Goal: Information Seeking & Learning: Find specific fact

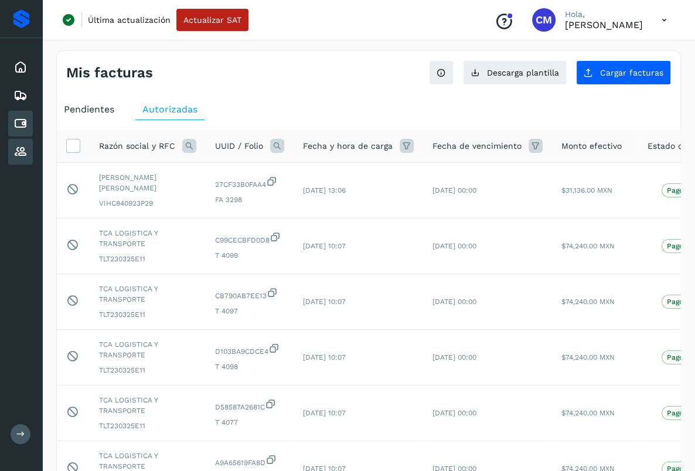
click at [21, 152] on icon at bounding box center [20, 152] width 14 height 14
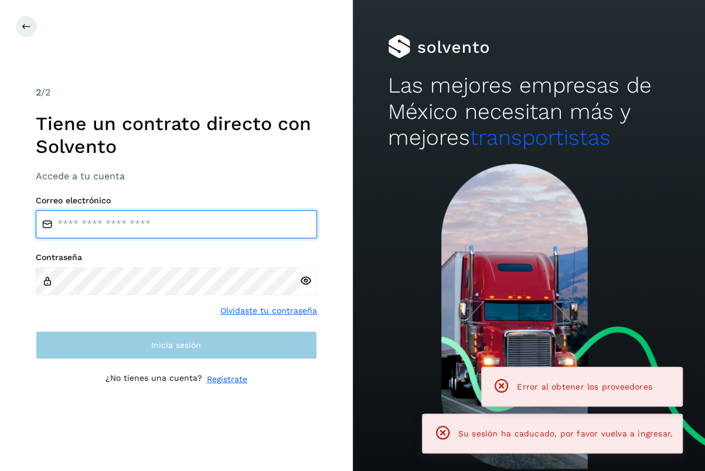
type input "**********"
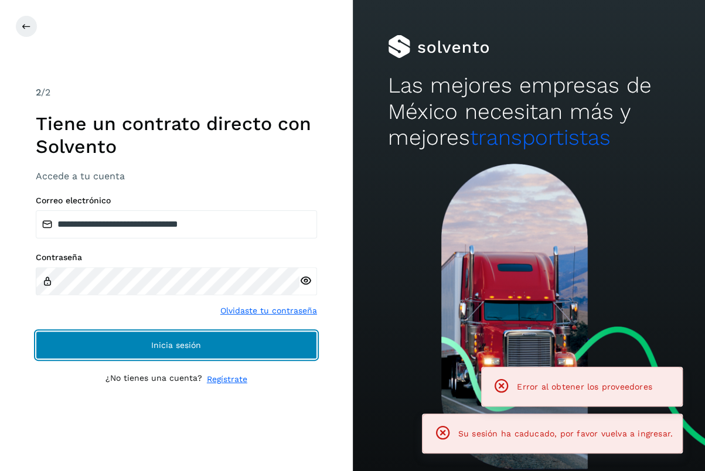
click at [187, 346] on span "Inicia sesión" at bounding box center [176, 345] width 50 height 8
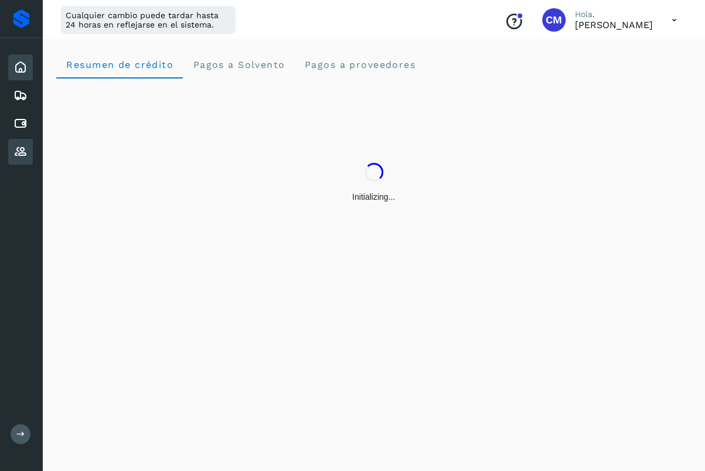
click at [22, 154] on icon at bounding box center [20, 152] width 14 height 14
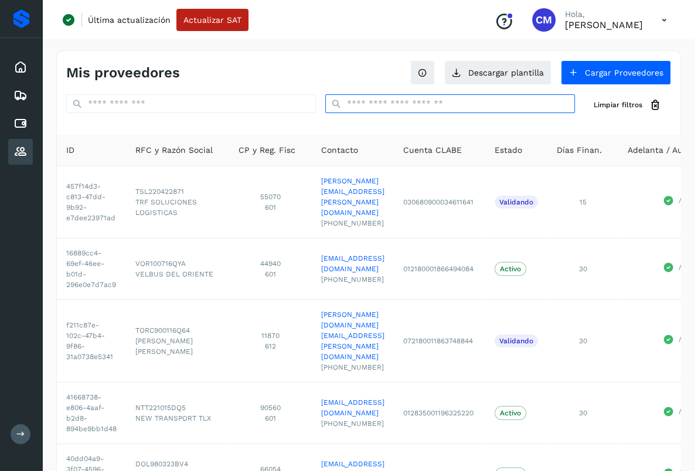
click at [440, 102] on input "text" at bounding box center [450, 103] width 250 height 19
paste input "*****"
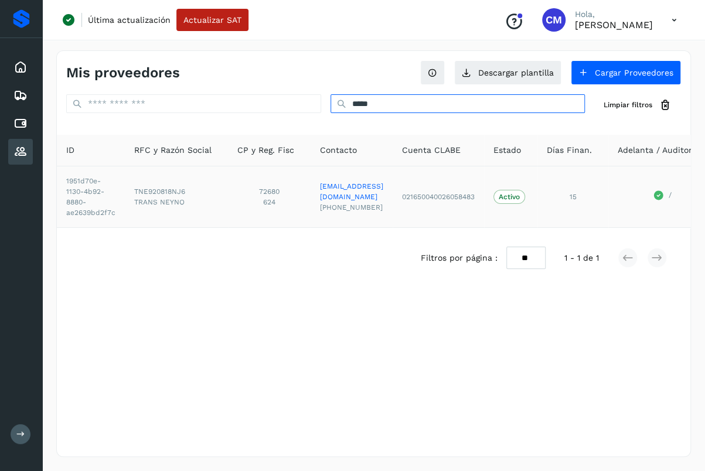
type input "*****"
click at [138, 200] on span "TRANS NEYNO" at bounding box center [176, 202] width 84 height 11
copy span "TRANS"
click at [167, 195] on span "TNE920818NJ6" at bounding box center [176, 191] width 84 height 11
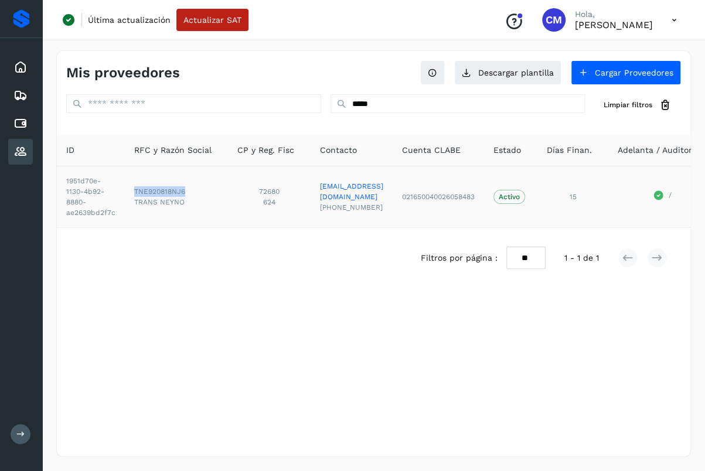
click at [167, 195] on span "TNE920818NJ6" at bounding box center [176, 191] width 84 height 11
copy span "TNE920818NJ6"
click at [24, 124] on icon at bounding box center [20, 124] width 14 height 14
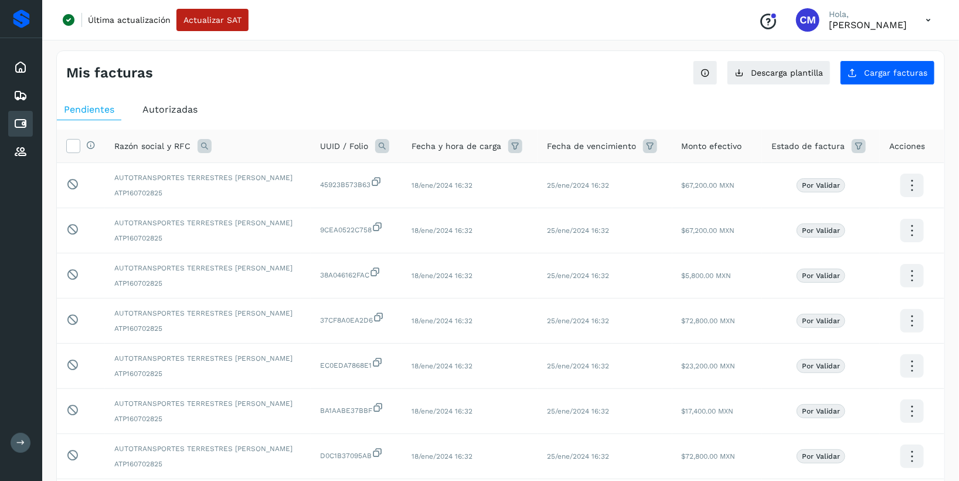
click at [171, 105] on span "Autorizadas" at bounding box center [169, 109] width 55 height 11
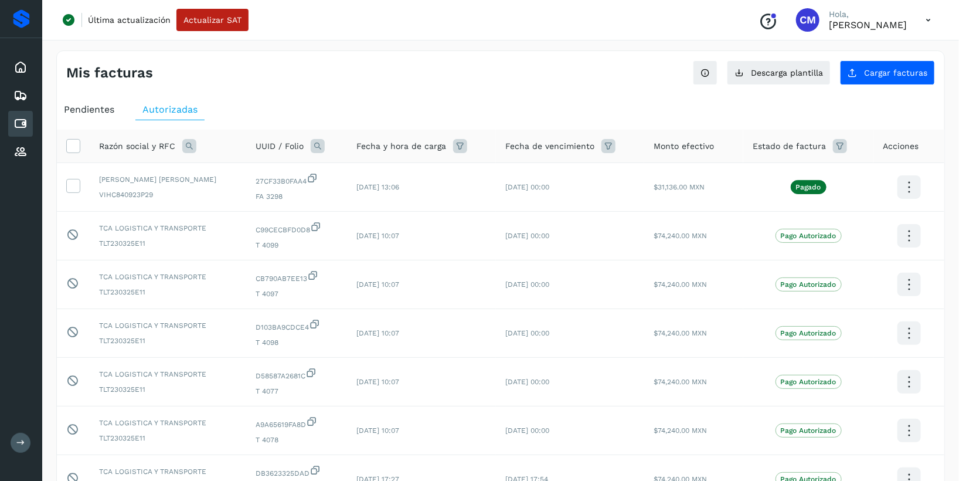
click at [182, 148] on icon at bounding box center [189, 146] width 14 height 14
click at [285, 171] on span at bounding box center [280, 172] width 13 height 13
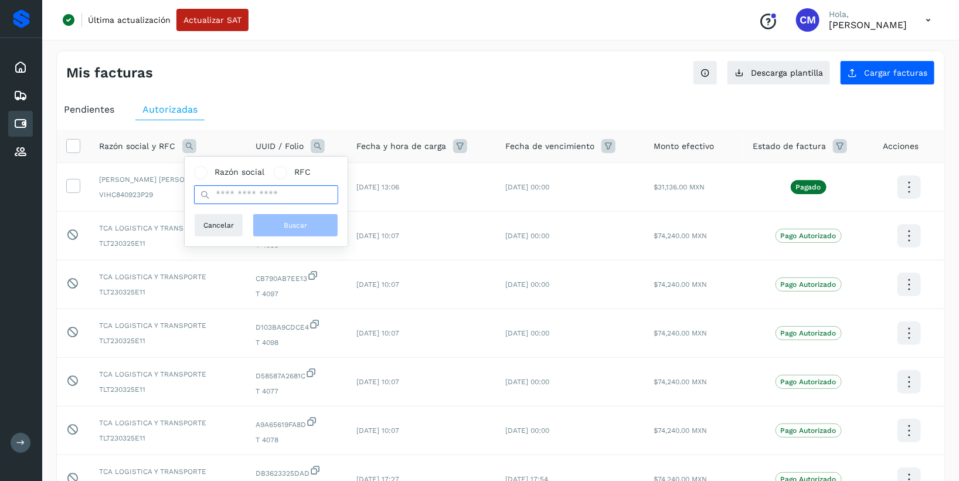
click at [271, 190] on input "text" at bounding box center [266, 194] width 144 height 19
paste input "**********"
type input "**********"
click at [291, 226] on span "Buscar" at bounding box center [295, 225] width 23 height 11
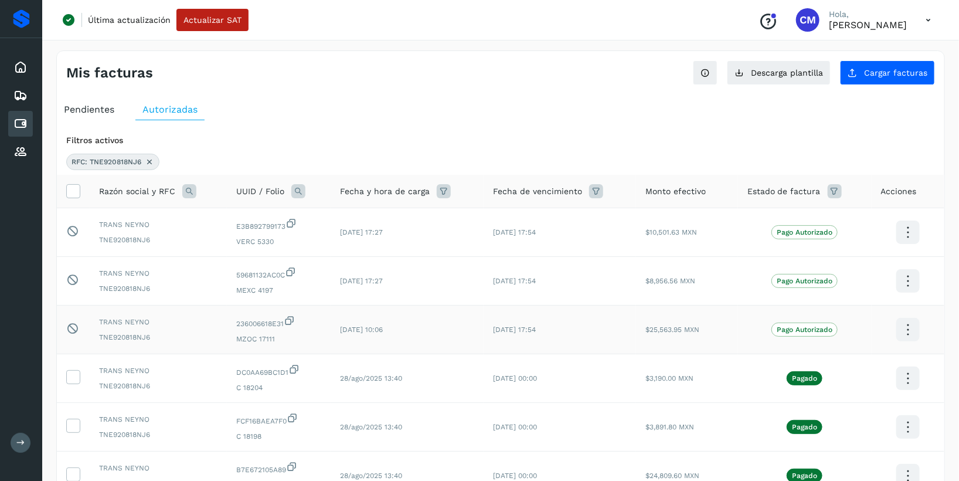
click at [241, 339] on span "MZOC 17111" at bounding box center [278, 338] width 85 height 11
drag, startPoint x: 234, startPoint y: 340, endPoint x: 259, endPoint y: 340, distance: 24.6
click at [259, 340] on td "236006618E31 MZOC 17111" at bounding box center [279, 329] width 104 height 49
drag, startPoint x: 97, startPoint y: 223, endPoint x: 142, endPoint y: 224, distance: 44.6
click at [142, 224] on td "TRANS NEYNO TNE920818NJ6" at bounding box center [158, 232] width 137 height 49
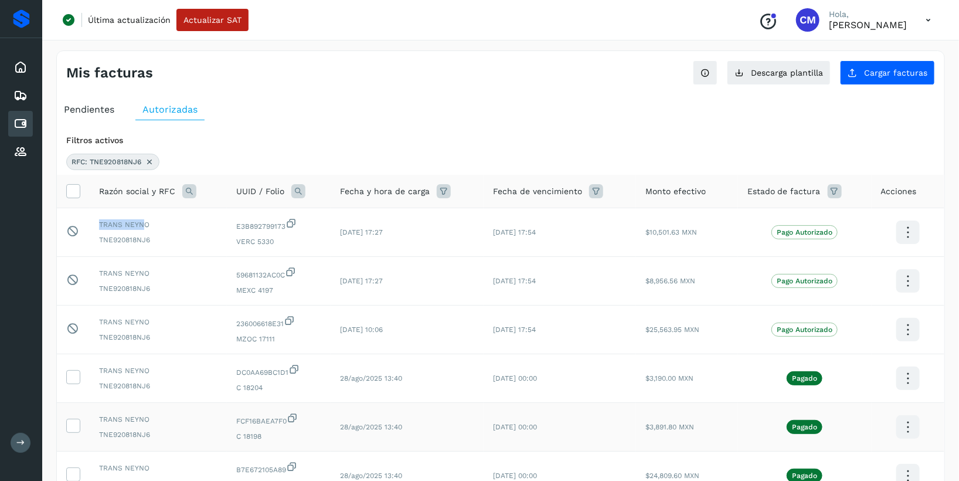
copy span "TRANS NEYN"
click at [111, 328] on div "TRANS NEYNO TNE920818NJ6" at bounding box center [158, 329] width 118 height 26
